Goal: Transaction & Acquisition: Register for event/course

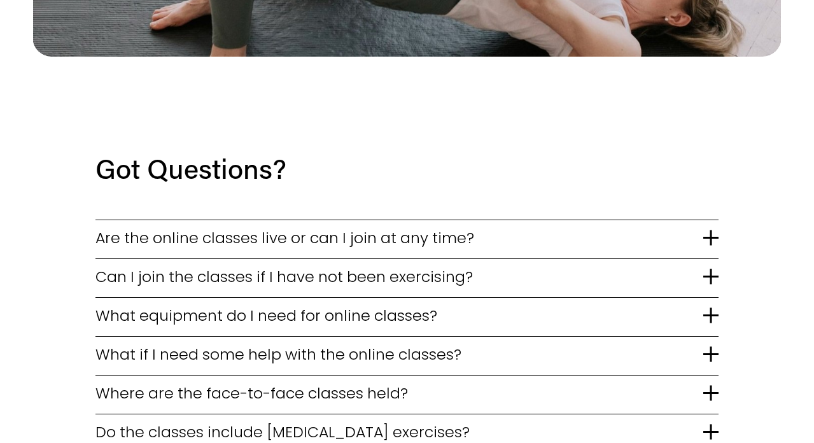
scroll to position [2354, 0]
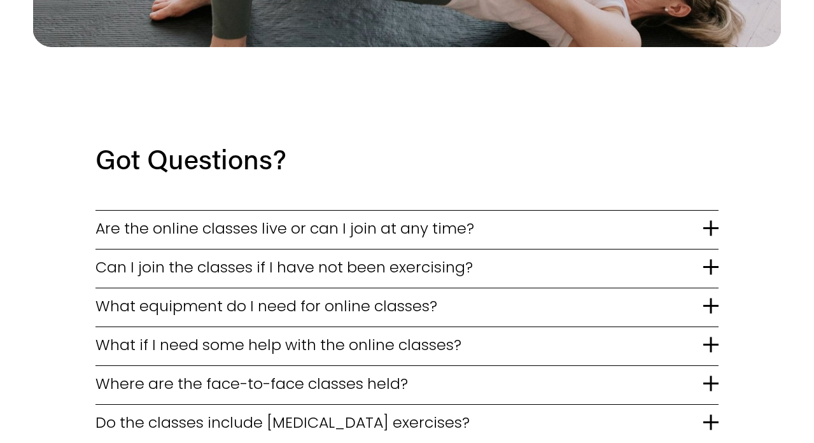
click at [274, 217] on span "Are the online classes live or can I join at any time?" at bounding box center [399, 228] width 608 height 22
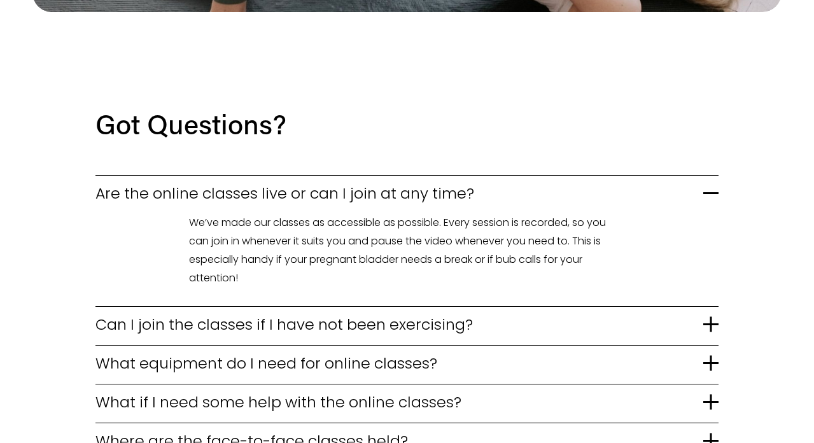
scroll to position [2418, 0]
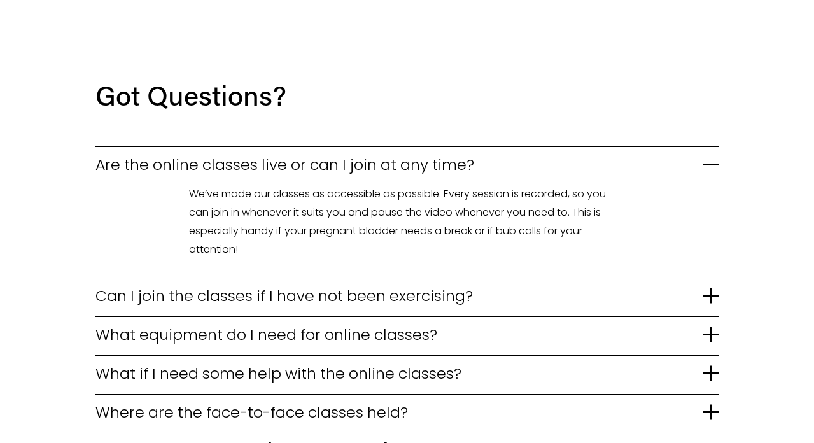
click at [390, 284] on span "Can I join the classes if I have not been exercising?" at bounding box center [399, 295] width 608 height 22
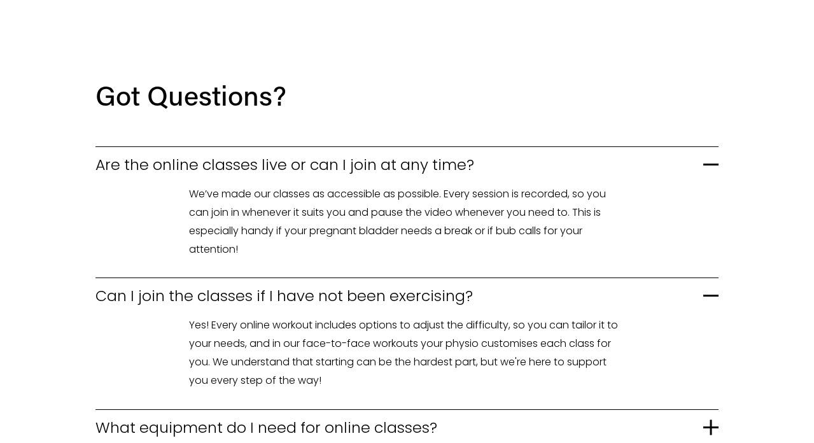
click at [371, 416] on span "What equipment do I need for online classes?" at bounding box center [399, 427] width 608 height 22
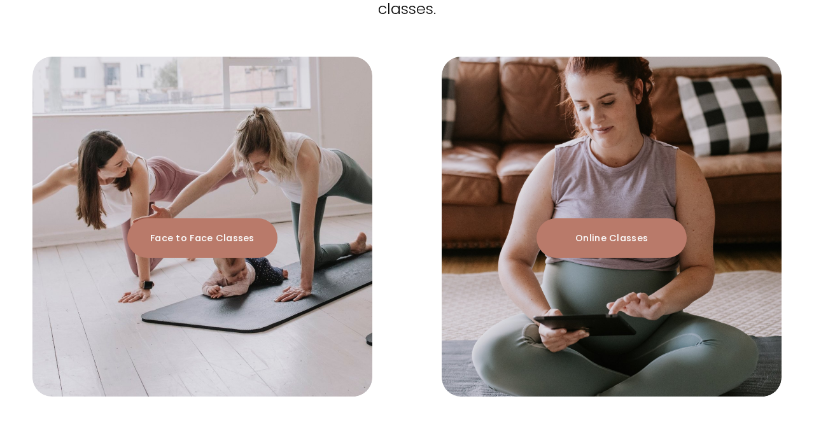
scroll to position [1336, 0]
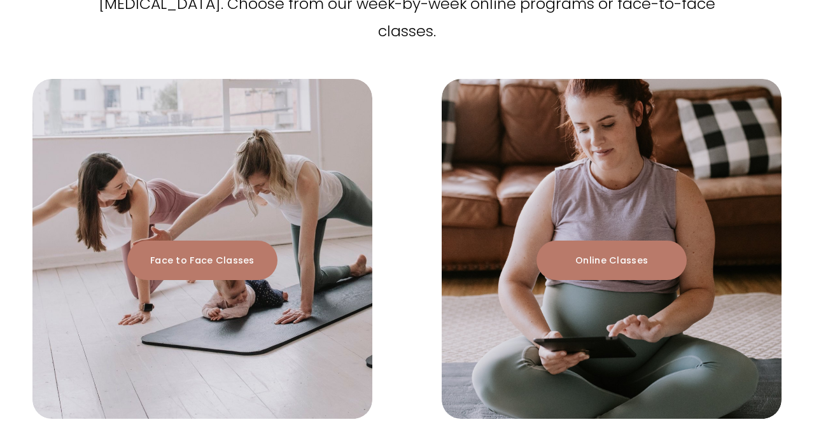
click at [213, 241] on link "Face to Face Classes" at bounding box center [202, 260] width 150 height 39
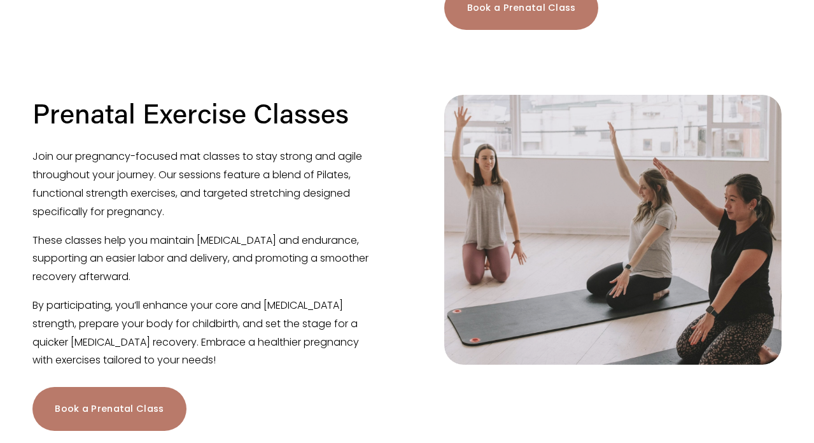
scroll to position [636, 0]
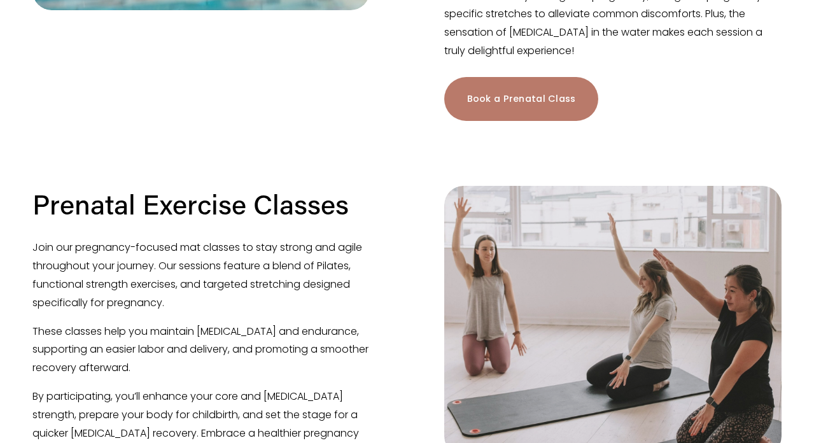
click at [511, 101] on link "Book a Prenatal Class" at bounding box center [520, 99] width 153 height 44
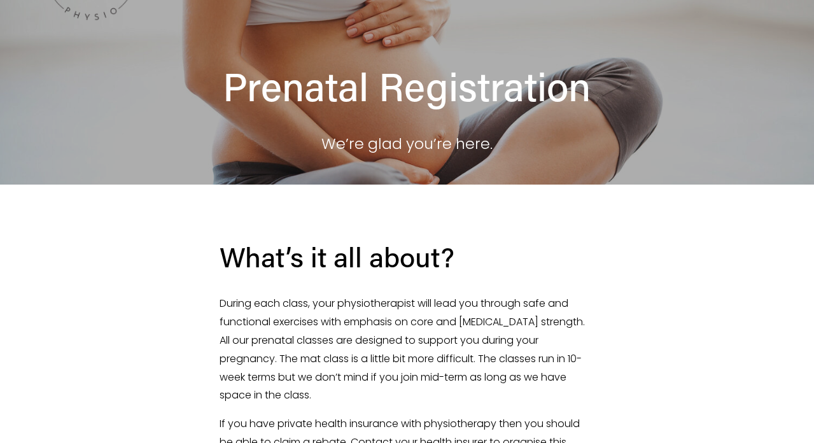
scroll to position [255, 0]
